Goal: Task Accomplishment & Management: Use online tool/utility

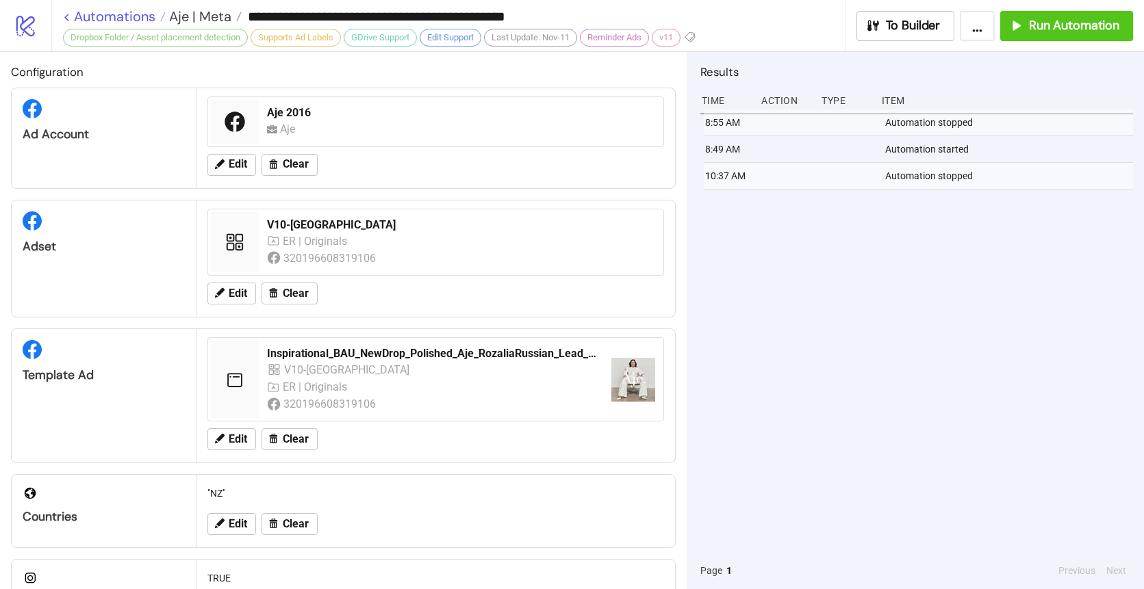
click at [121, 18] on link "< Automations" at bounding box center [114, 17] width 103 height 14
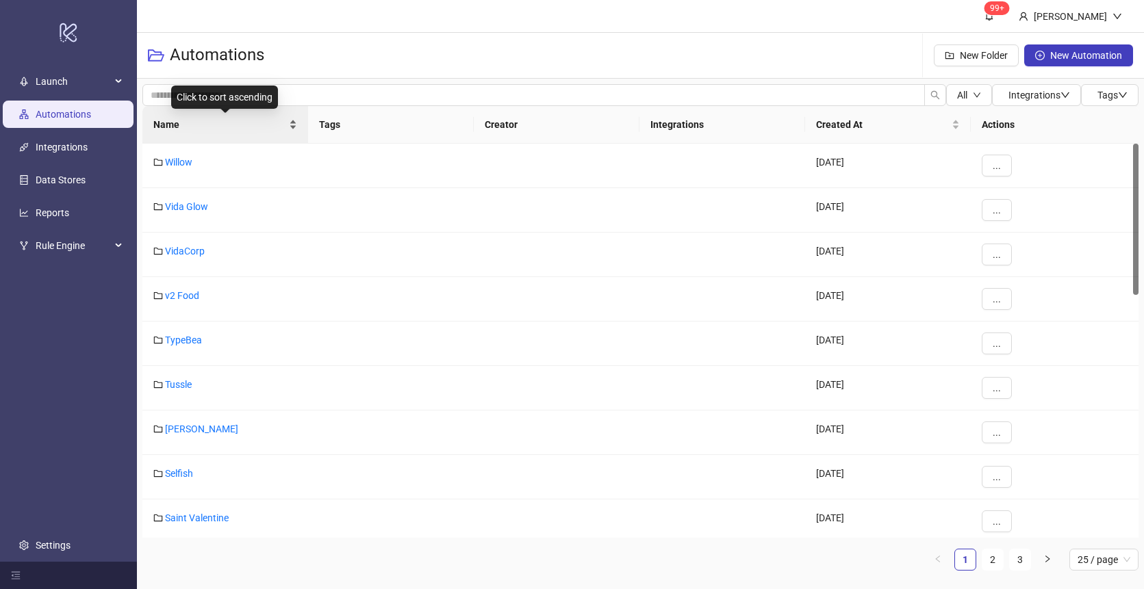
click at [215, 132] on div "Name" at bounding box center [225, 124] width 144 height 15
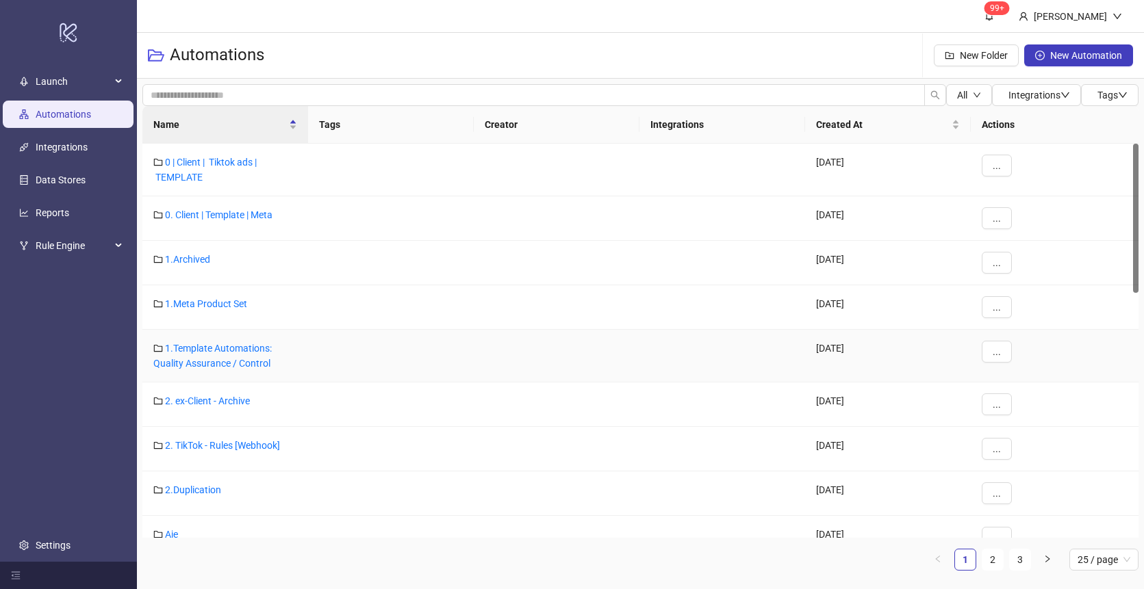
scroll to position [140, 0]
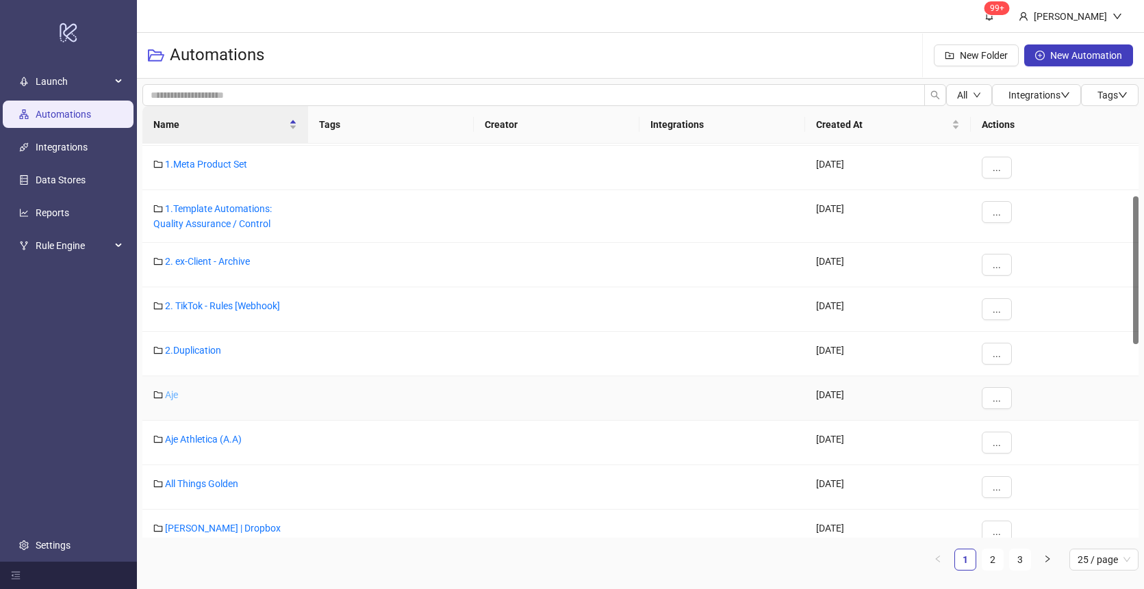
click at [172, 397] on link "Aje" at bounding box center [171, 394] width 13 height 11
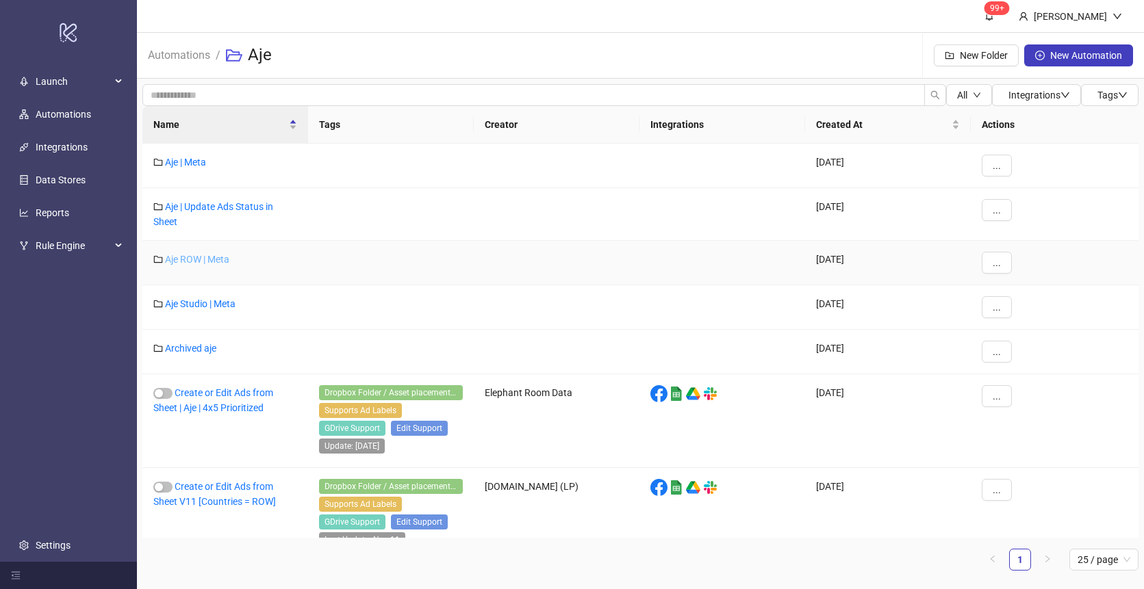
click at [190, 254] on link "Aje ROW | Meta" at bounding box center [197, 259] width 64 height 11
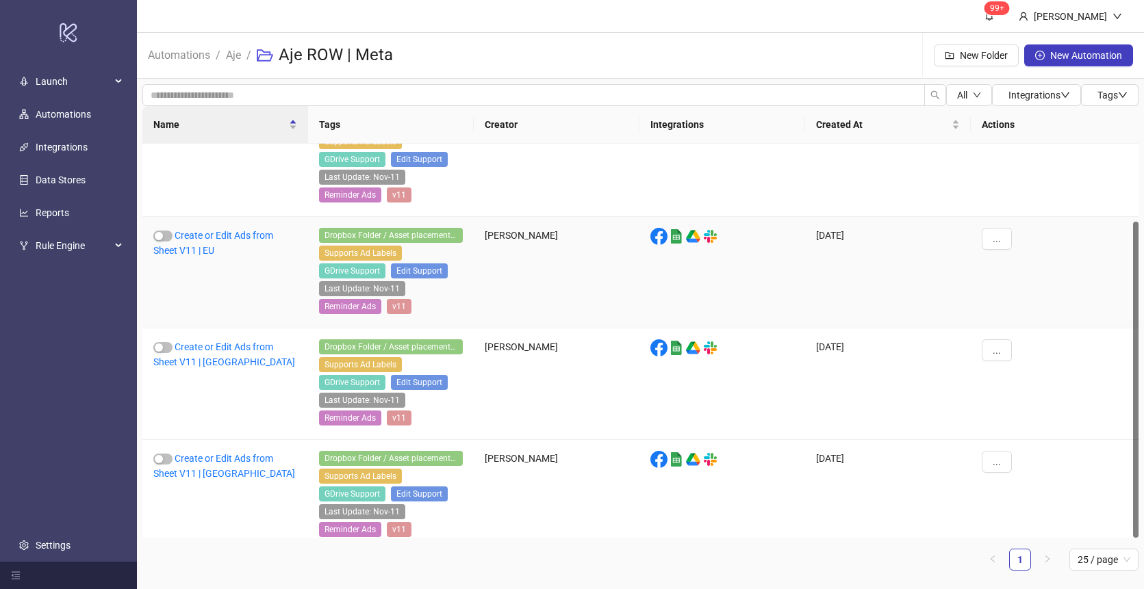
scroll to position [96, 0]
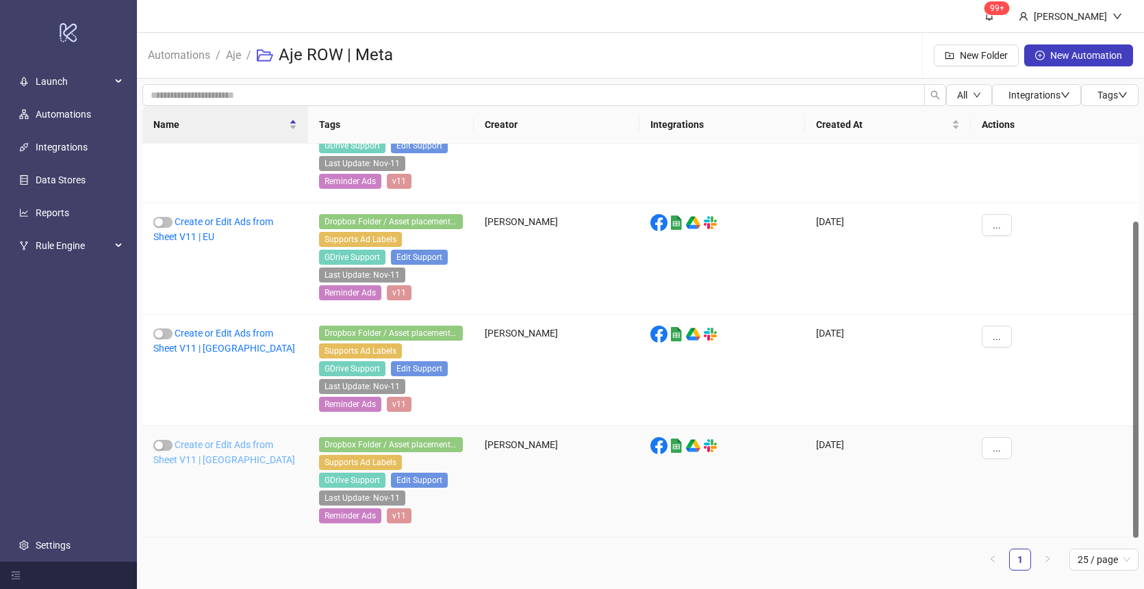
click at [205, 449] on link "Create or Edit Ads from Sheet V11 | [GEOGRAPHIC_DATA]" at bounding box center [224, 452] width 142 height 26
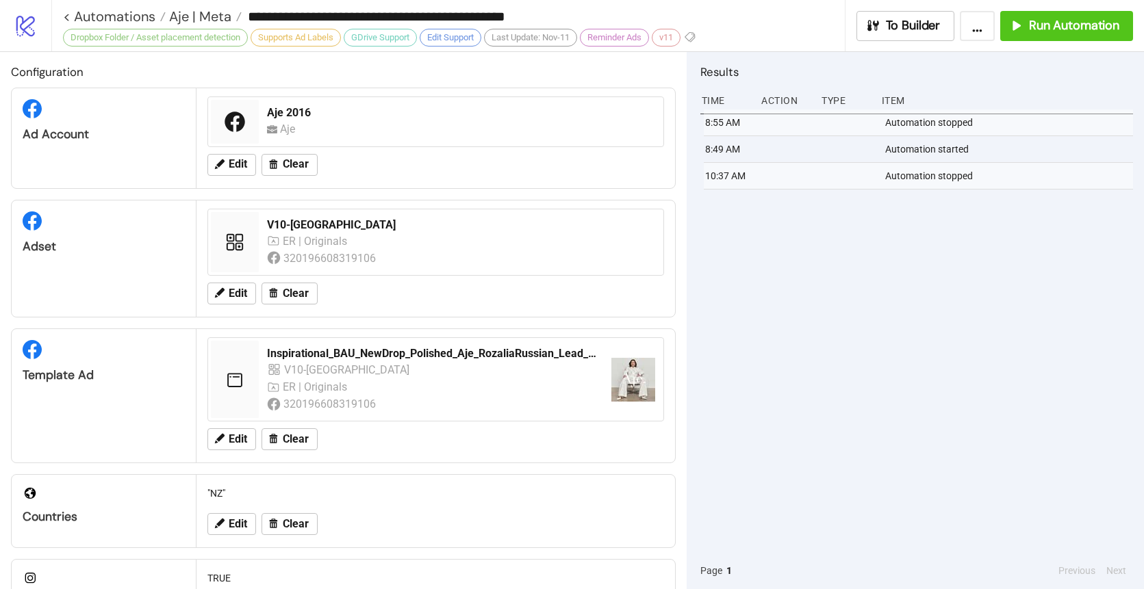
type input "**********"
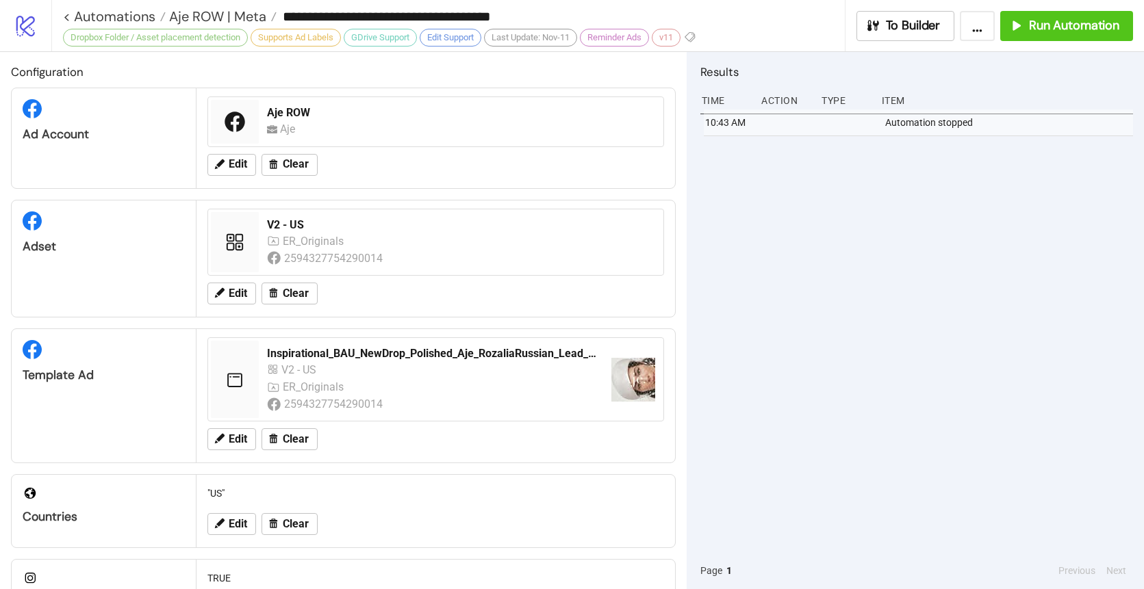
click at [953, 278] on div "10:43 AM Automation stopped" at bounding box center [916, 330] width 433 height 443
click at [1104, 30] on span "Run Automation" at bounding box center [1074, 26] width 90 height 16
click at [209, 12] on span "Aje ROW | Meta" at bounding box center [216, 17] width 101 height 18
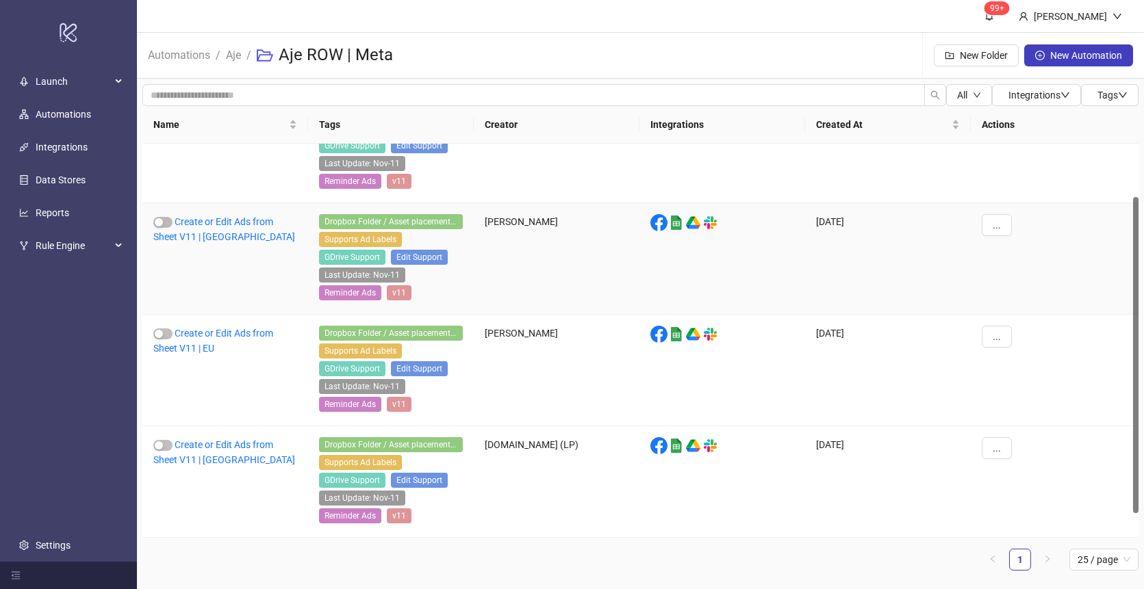
scroll to position [66, 0]
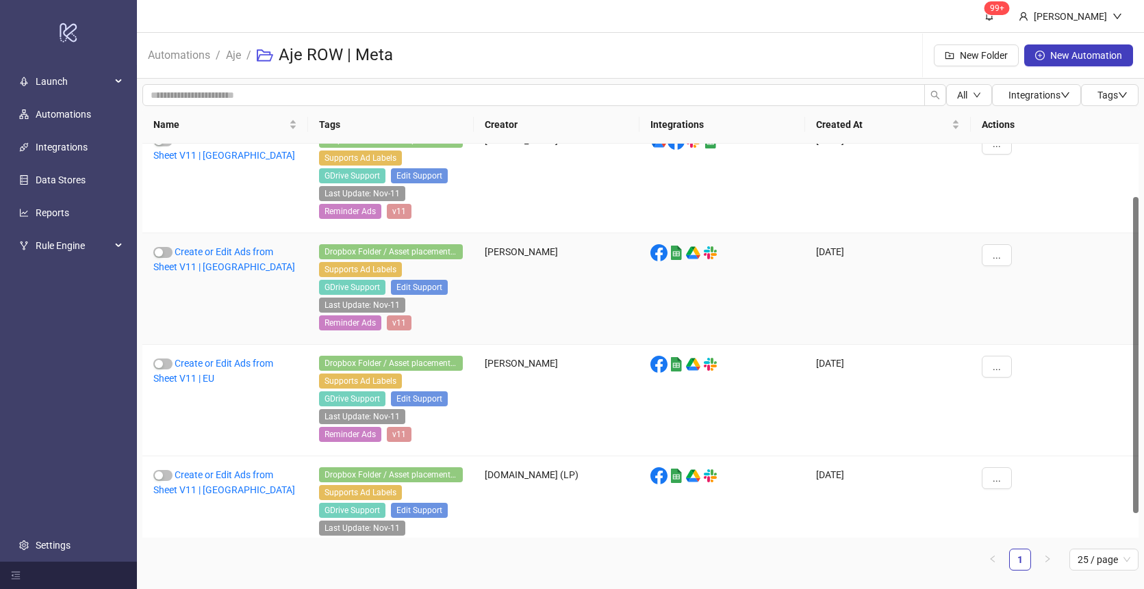
click at [209, 260] on div "Create or Edit Ads from Sheet V11 | [GEOGRAPHIC_DATA]" at bounding box center [225, 289] width 166 height 112
click at [205, 263] on link "Create or Edit Ads from Sheet V11 | [GEOGRAPHIC_DATA]" at bounding box center [224, 259] width 142 height 26
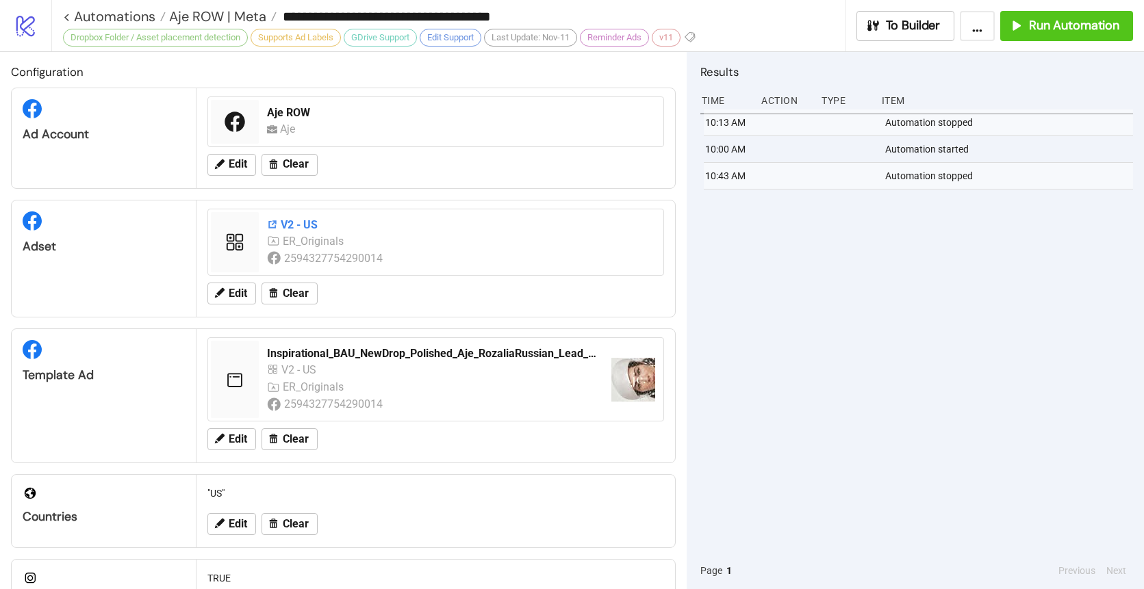
type input "**********"
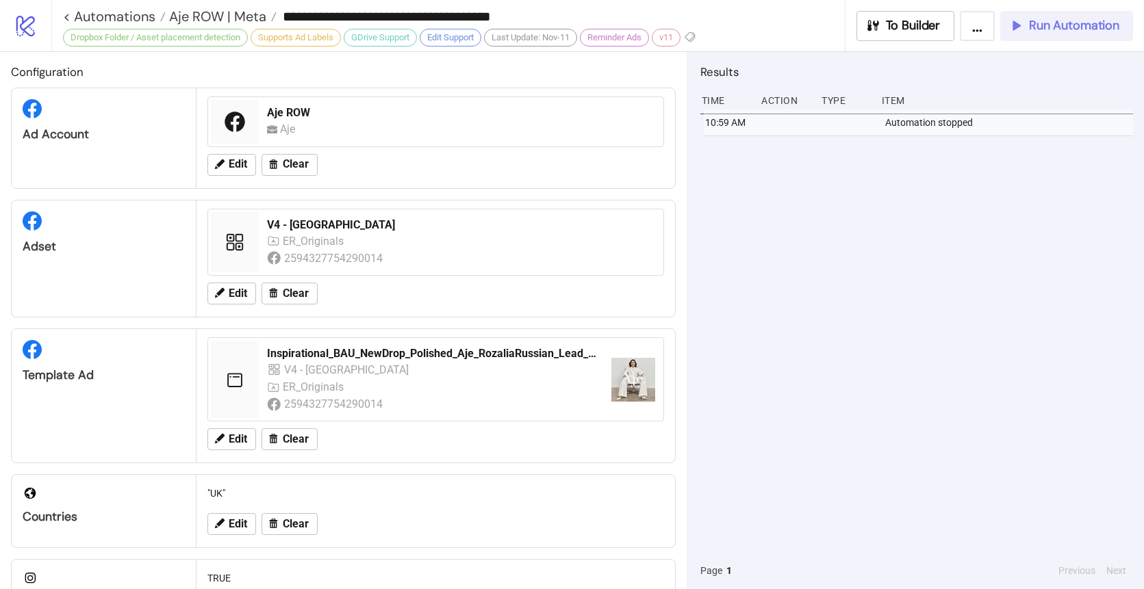
click at [1033, 34] on button "Run Automation" at bounding box center [1066, 26] width 133 height 30
